Goal: Check status: Check status

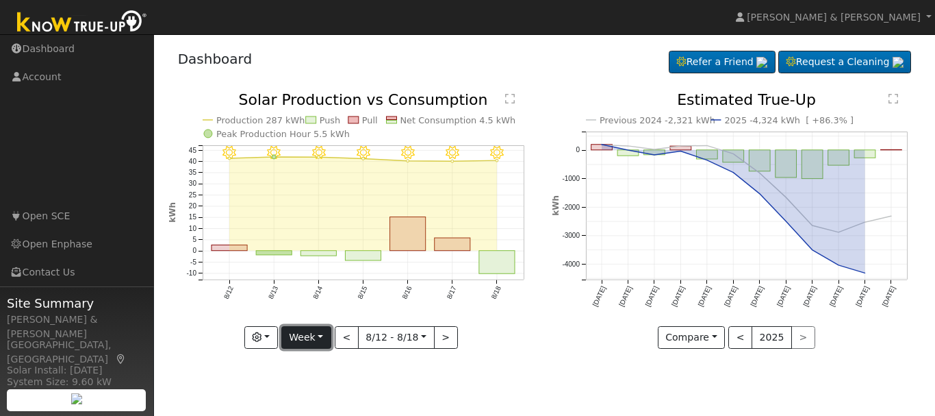
click at [316, 337] on button "Week" at bounding box center [306, 337] width 50 height 23
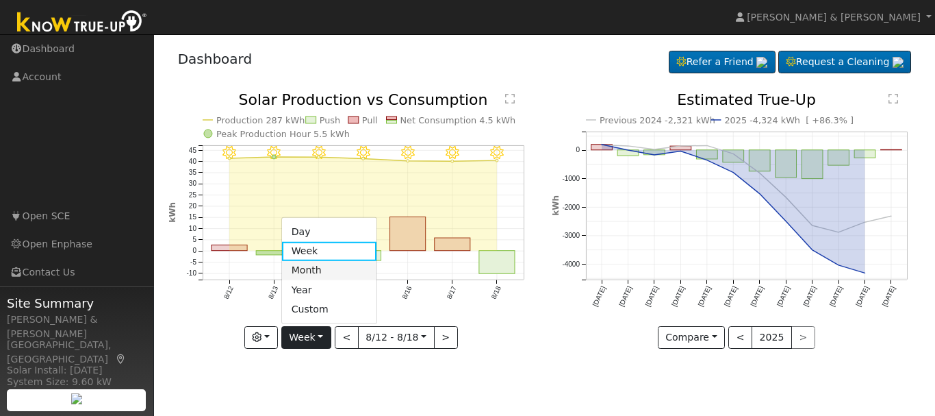
click at [318, 271] on link "Month" at bounding box center [329, 270] width 95 height 19
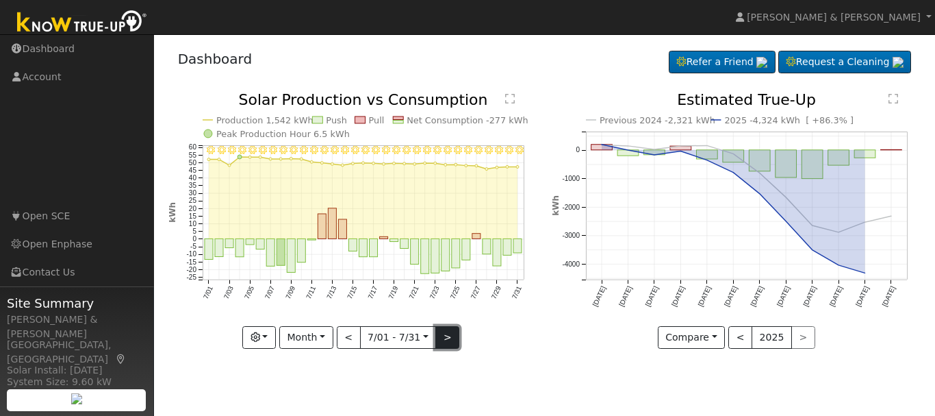
click at [447, 334] on button ">" at bounding box center [447, 337] width 24 height 23
type input "[DATE]"
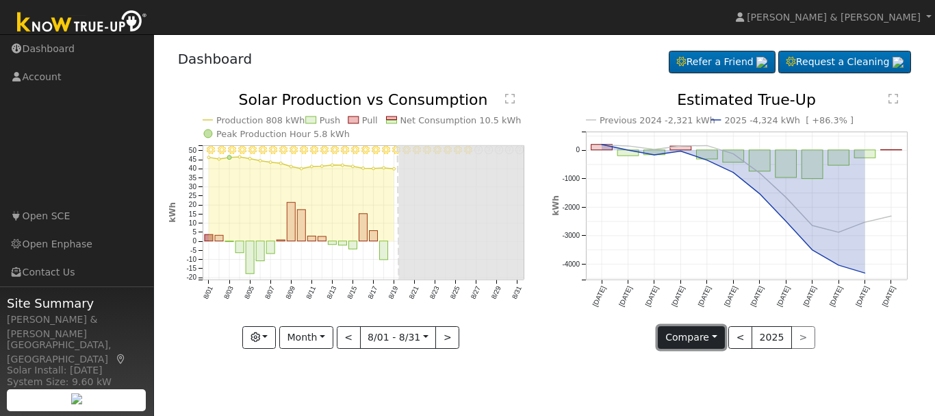
click at [708, 340] on button "Compare" at bounding box center [692, 337] width 68 height 23
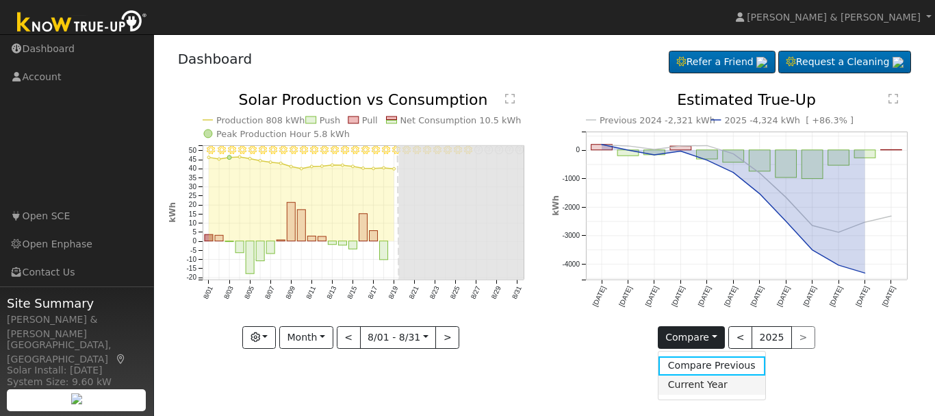
click at [704, 380] on link "Current Year" at bounding box center [712, 384] width 107 height 19
